Goal: Task Accomplishment & Management: Manage account settings

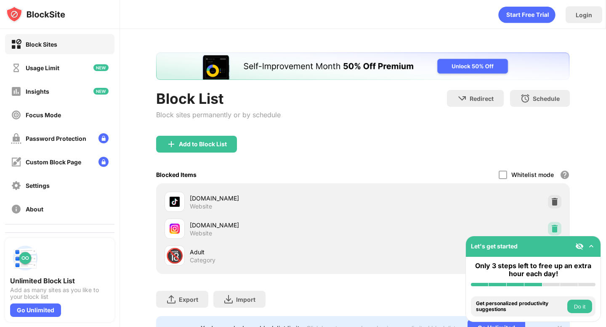
click at [554, 229] on img at bounding box center [554, 229] width 8 height 8
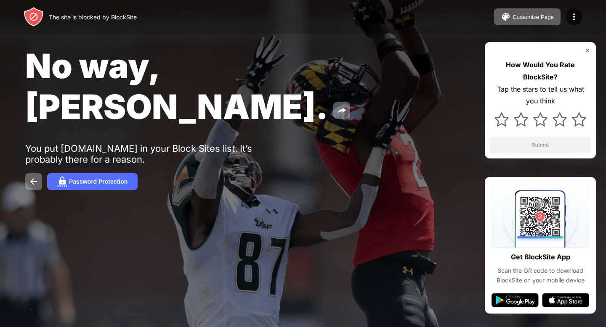
drag, startPoint x: 454, startPoint y: 50, endPoint x: 454, endPoint y: 40, distance: 10.5
click at [454, 50] on div "No way, Jose." at bounding box center [247, 86] width 444 height 82
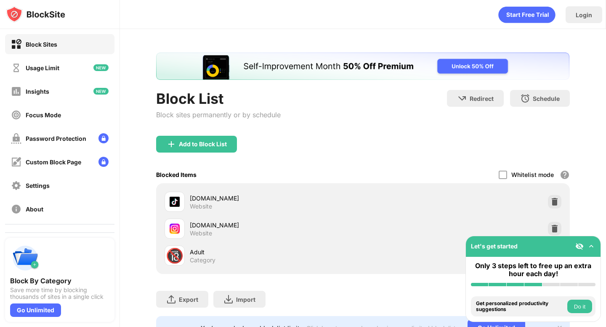
click at [551, 221] on div "[DOMAIN_NAME] Website" at bounding box center [362, 228] width 403 height 27
click at [551, 226] on img at bounding box center [554, 229] width 8 height 8
